Goal: Task Accomplishment & Management: Use online tool/utility

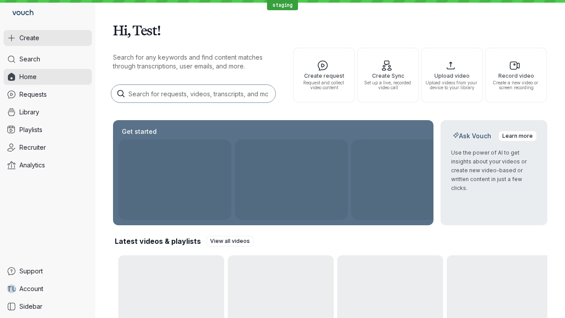
click at [48, 38] on button "Create" at bounding box center [48, 38] width 88 height 16
